Goal: Transaction & Acquisition: Obtain resource

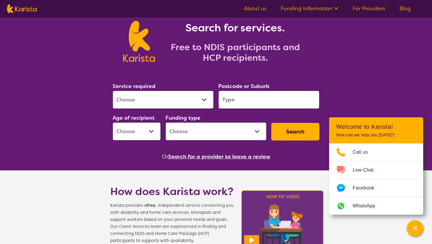
scroll to position [29, 0]
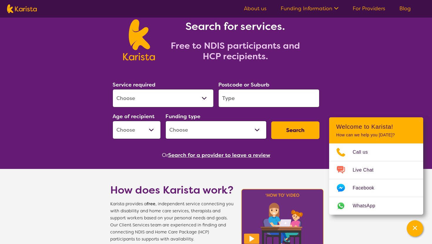
click at [166, 96] on select "Allied Health Assistant Assessment (ADHD or Autism) Behaviour support Counselli…" at bounding box center [163, 98] width 101 height 18
select select "[MEDICAL_DATA]"
click at [113, 89] on select "Allied Health Assistant Assessment (ADHD or Autism) Behaviour support Counselli…" at bounding box center [163, 98] width 101 height 18
click at [255, 96] on input "search" at bounding box center [268, 98] width 101 height 18
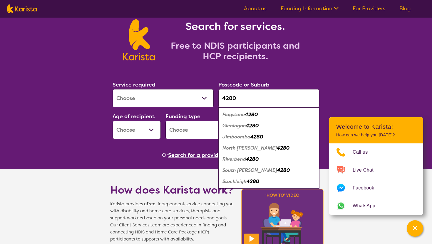
type input "4280"
click at [234, 116] on em "Flagstone" at bounding box center [233, 115] width 23 height 6
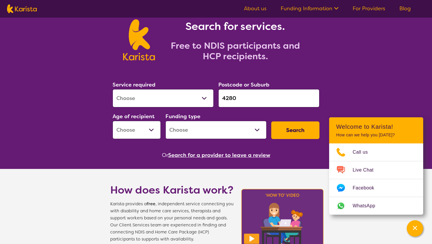
scroll to position [38, 0]
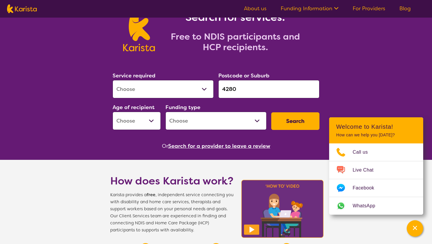
click at [153, 119] on select "Early Childhood - 0 to 9 Child - 10 to 11 Adolescent - 12 to 17 Adult - 18 to 6…" at bounding box center [137, 121] width 48 height 18
select select "AD"
click at [113, 112] on select "Early Childhood - 0 to 9 Child - 10 to 11 Adolescent - 12 to 17 Adult - 18 to 6…" at bounding box center [137, 121] width 48 height 18
click at [224, 122] on select "Home Care Package (HCP) National Disability Insurance Scheme (NDIS) I don't know" at bounding box center [215, 121] width 101 height 18
select select "HCP"
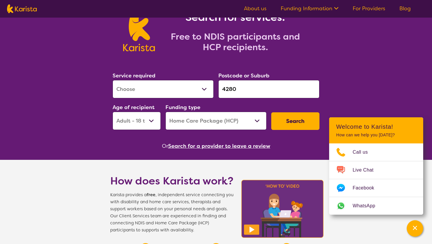
click at [165, 112] on select "Home Care Package (HCP) National Disability Insurance Scheme (NDIS) I don't know" at bounding box center [215, 121] width 101 height 18
click at [291, 121] on button "Search" at bounding box center [295, 122] width 48 height 18
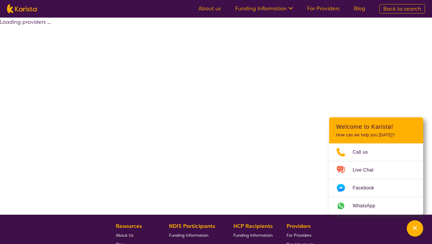
select select "HCP"
select select "[MEDICAL_DATA]"
select select "AD"
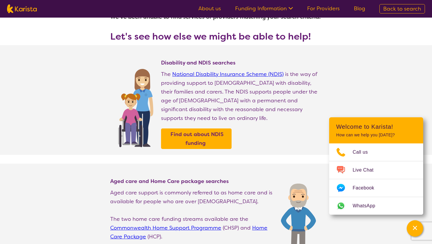
scroll to position [21, 0]
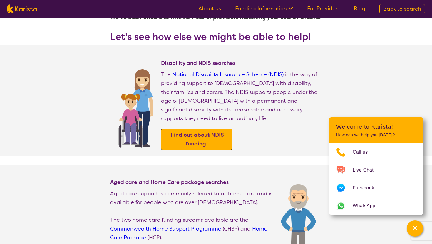
click at [218, 130] on span "Find out about NDIS funding" at bounding box center [196, 139] width 55 height 19
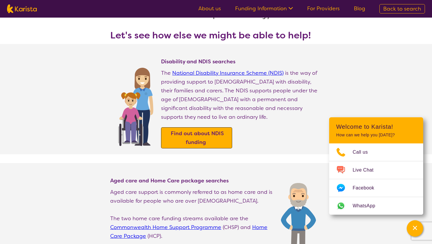
select select "[MEDICAL_DATA]"
select select "AD"
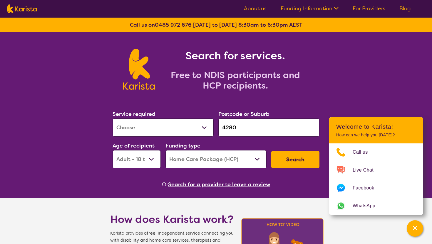
click at [249, 155] on select "Home Care Package (HCP) National Disability Insurance Scheme (NDIS) I don't know" at bounding box center [215, 159] width 101 height 18
select select "NDIS"
click at [165, 150] on select "Home Care Package (HCP) National Disability Insurance Scheme (NDIS) I don't know" at bounding box center [215, 159] width 101 height 18
drag, startPoint x: 249, startPoint y: 155, endPoint x: 248, endPoint y: 169, distance: 13.5
click at [248, 169] on div "Funding type Home Care Package (HCP) National Disability Insurance Scheme (NDIS…" at bounding box center [216, 155] width 106 height 32
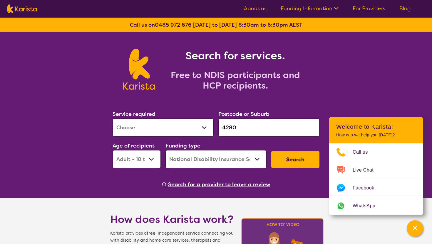
click at [282, 161] on button "Search" at bounding box center [295, 160] width 48 height 18
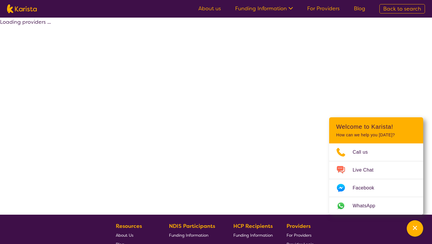
select select "by_score"
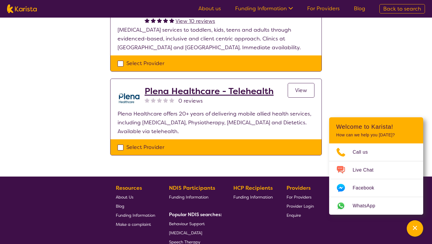
scroll to position [94, 0]
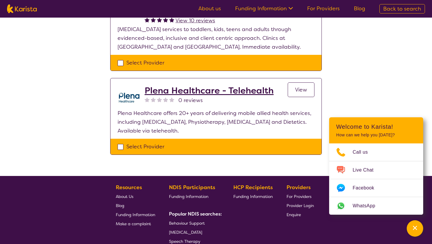
click at [242, 91] on h2 "Plena Healthcare - Telehealth" at bounding box center [209, 91] width 129 height 11
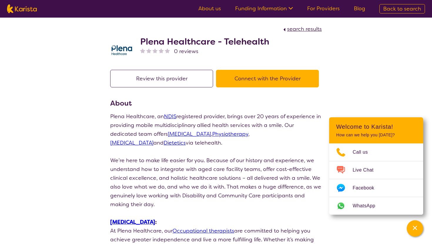
click at [197, 82] on button "Review this provider" at bounding box center [161, 79] width 103 height 18
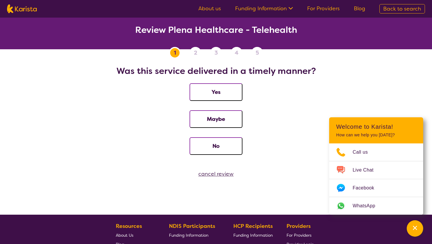
click at [216, 174] on div "cancel review" at bounding box center [216, 174] width 432 height 9
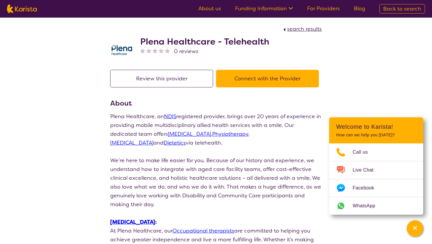
click at [266, 77] on button "Connect with the Provider" at bounding box center [267, 79] width 103 height 18
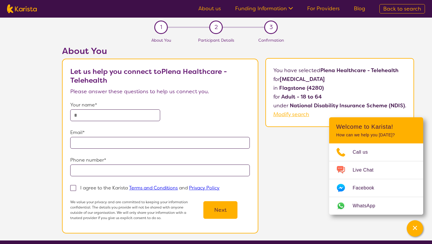
click at [281, 5] on link "Funding Information" at bounding box center [264, 8] width 58 height 7
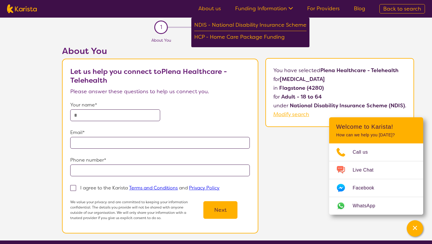
click at [310, 9] on link "For Providers" at bounding box center [323, 8] width 33 height 7
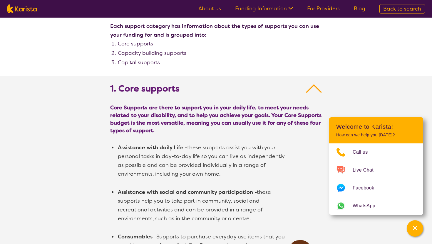
scroll to position [237, 0]
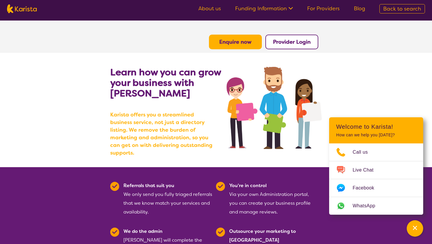
click at [359, 10] on link "Blog" at bounding box center [359, 8] width 11 height 7
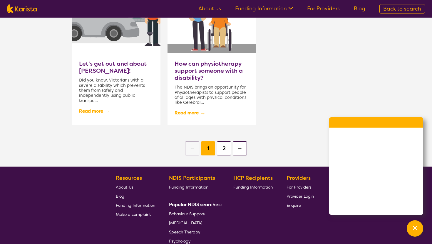
scroll to position [667, 0]
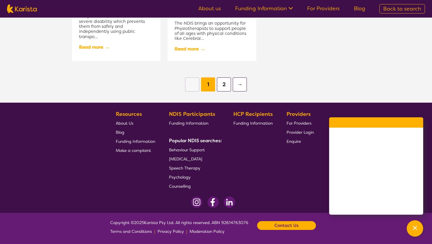
click at [224, 83] on button "2" at bounding box center [224, 85] width 14 height 14
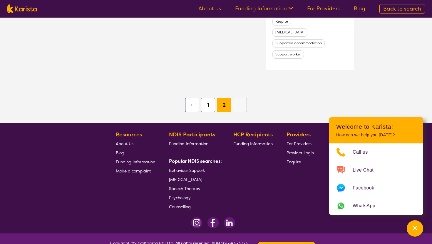
scroll to position [380, 0]
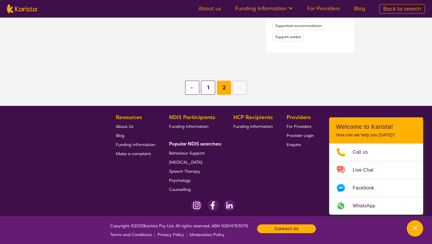
click at [299, 124] on span "For Providers" at bounding box center [299, 126] width 25 height 5
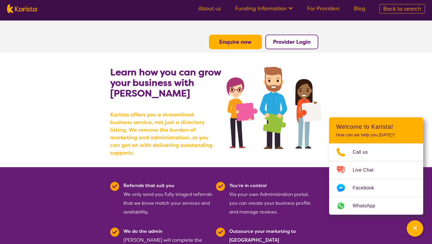
click at [280, 43] on b "Provider Login" at bounding box center [292, 41] width 38 height 7
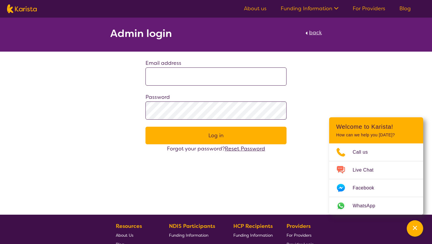
scroll to position [113, 0]
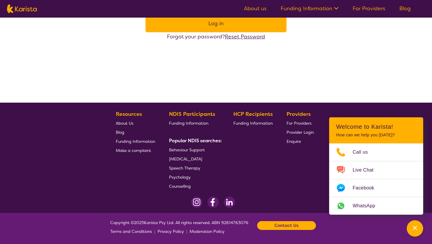
click at [260, 10] on link "About us" at bounding box center [255, 8] width 23 height 7
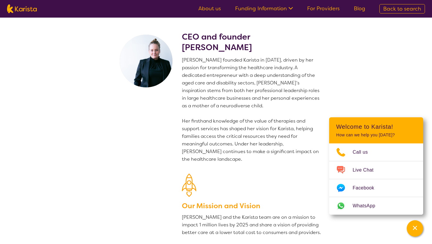
click at [262, 9] on link "Funding Information" at bounding box center [264, 8] width 58 height 7
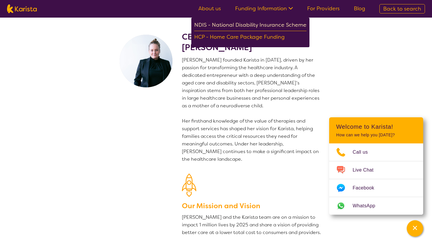
click at [262, 26] on div "NDIS - National Disability Insurance Scheme" at bounding box center [250, 26] width 112 height 11
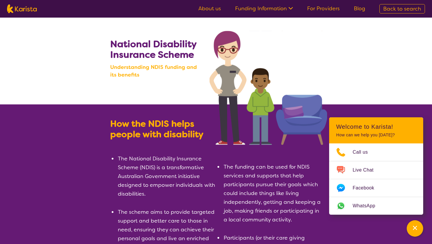
click at [259, 12] on ul "About us Funding Information NDIS - National Disability Insurance Scheme HCP - …" at bounding box center [281, 8] width 181 height 9
click at [258, 4] on nav "About us Funding Information NDIS - National Disability Insurance Scheme HCP - …" at bounding box center [216, 9] width 432 height 18
click at [261, 6] on link "Funding Information" at bounding box center [264, 8] width 58 height 7
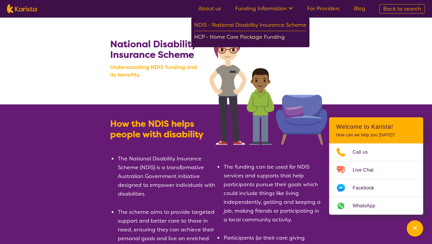
click at [262, 37] on div "HCP - Home Care Package Funding" at bounding box center [250, 38] width 112 height 10
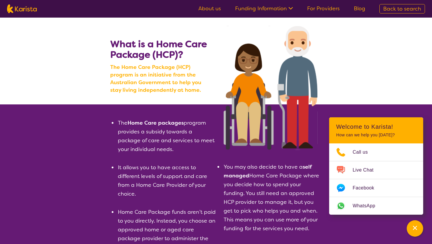
click at [327, 10] on link "For Providers" at bounding box center [323, 8] width 33 height 7
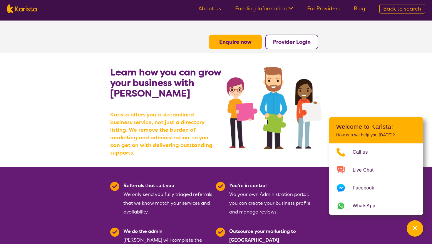
click at [359, 10] on link "Blog" at bounding box center [359, 8] width 11 height 7
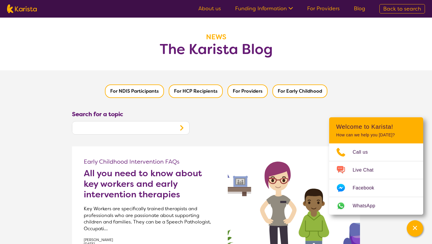
click at [216, 7] on link "About us" at bounding box center [209, 8] width 23 height 7
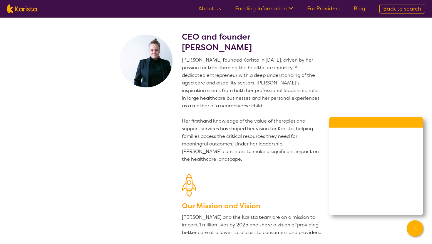
click at [262, 13] on ul "About us Funding Information NDIS - National Disability Insurance Scheme HCP - …" at bounding box center [281, 8] width 181 height 9
click at [270, 3] on nav "About us Funding Information NDIS - National Disability Insurance Scheme HCP - …" at bounding box center [216, 9] width 432 height 18
click at [271, 4] on ul "About us Funding Information NDIS - National Disability Insurance Scheme HCP - …" at bounding box center [281, 8] width 181 height 9
click at [286, 11] on link "Funding Information" at bounding box center [264, 8] width 58 height 7
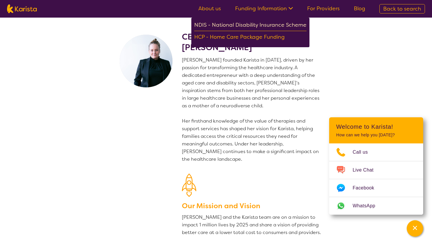
click at [271, 28] on div "NDIS - National Disability Insurance Scheme" at bounding box center [250, 26] width 112 height 11
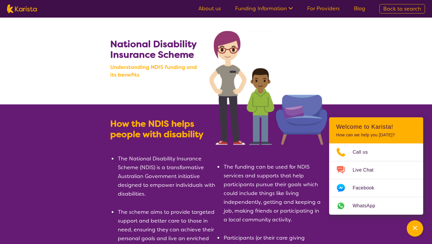
click at [326, 10] on link "For Providers" at bounding box center [323, 8] width 33 height 7
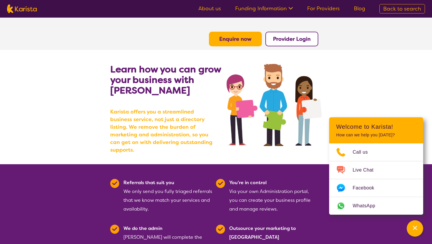
scroll to position [4, 0]
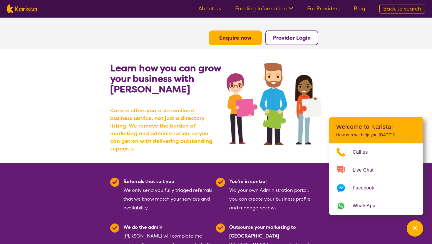
click at [361, 9] on link "Blog" at bounding box center [359, 8] width 11 height 7
